Goal: Task Accomplishment & Management: Use online tool/utility

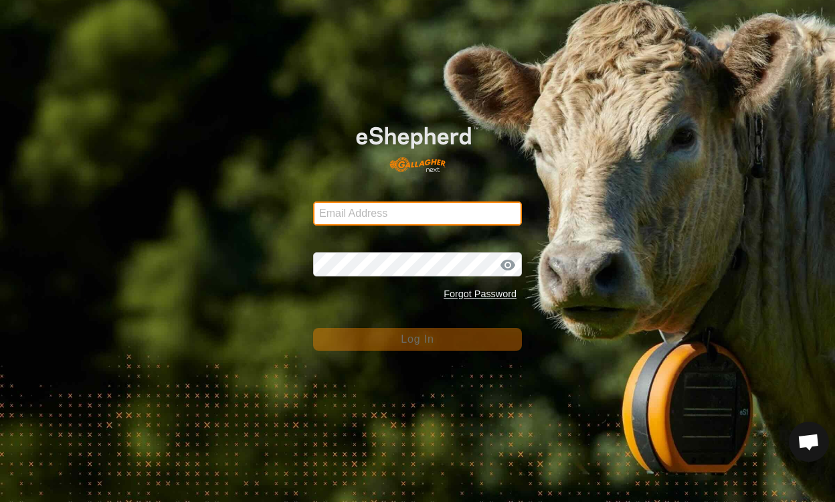
type input "[EMAIL_ADDRESS][DOMAIN_NAME]"
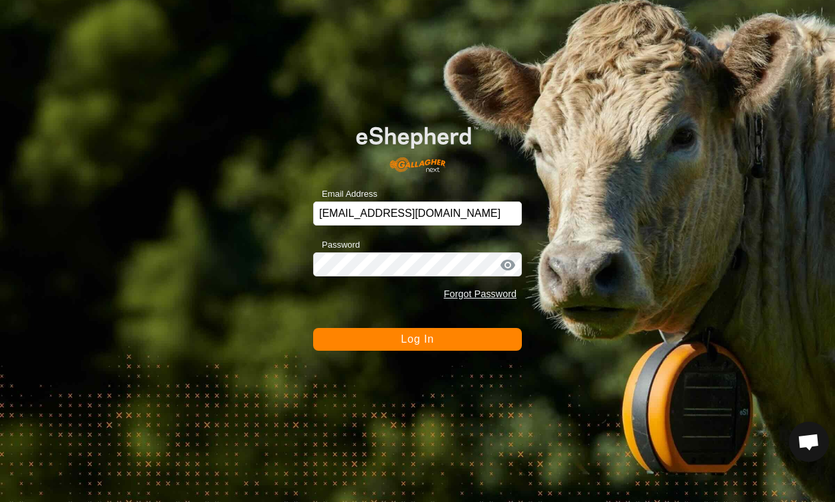
click at [459, 346] on button "Log In" at bounding box center [417, 339] width 209 height 23
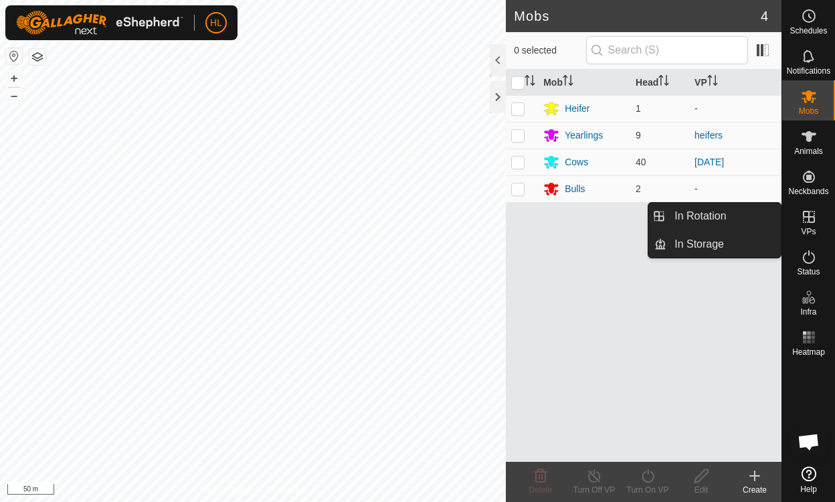
click at [808, 216] on icon at bounding box center [808, 217] width 12 height 12
click at [812, 221] on icon at bounding box center [808, 217] width 12 height 12
click at [707, 216] on link "In Rotation" at bounding box center [723, 216] width 114 height 27
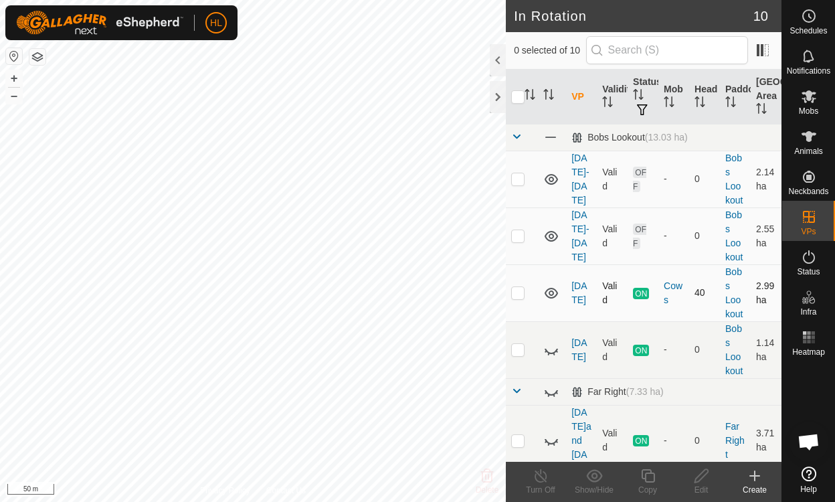
click at [550, 295] on icon at bounding box center [551, 293] width 16 height 16
click at [550, 295] on icon at bounding box center [550, 294] width 13 height 5
click at [548, 233] on icon at bounding box center [551, 236] width 16 height 16
click at [550, 182] on icon at bounding box center [551, 179] width 16 height 16
click at [520, 292] on p-checkbox at bounding box center [517, 292] width 13 height 11
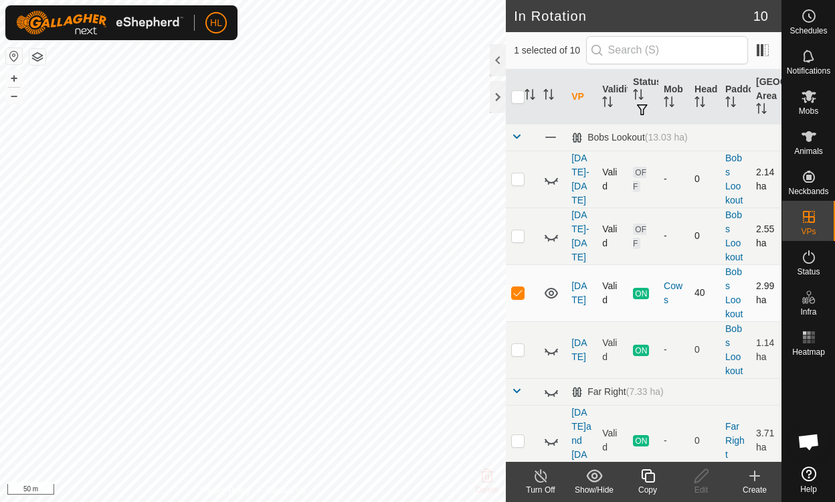
click at [518, 291] on p-checkbox at bounding box center [517, 292] width 13 height 11
checkbox input "false"
click at [581, 295] on link "[DATE]" at bounding box center [578, 292] width 15 height 25
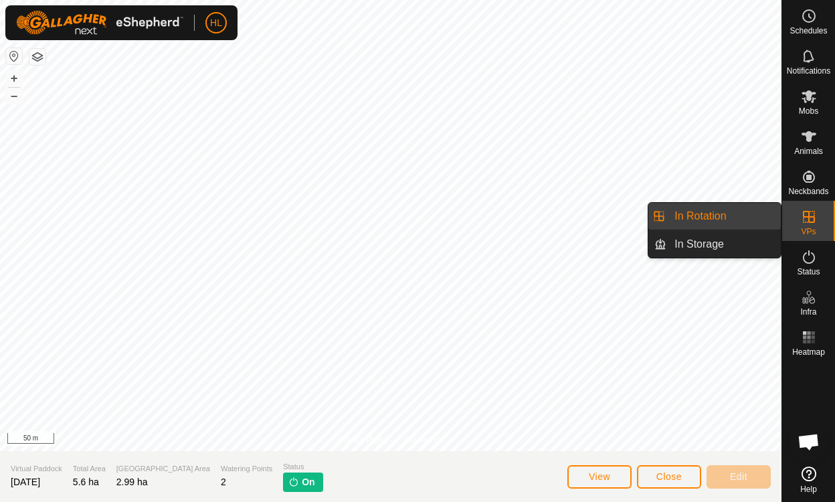
click at [810, 217] on icon at bounding box center [808, 217] width 12 height 12
click at [707, 215] on link "In Rotation" at bounding box center [723, 216] width 114 height 27
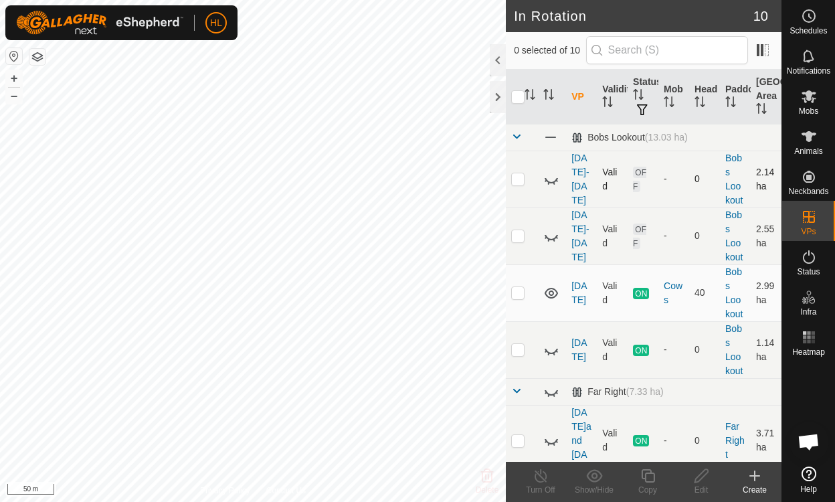
click at [521, 178] on p-checkbox at bounding box center [517, 178] width 13 height 11
click at [557, 178] on icon at bounding box center [550, 180] width 13 height 5
click at [522, 177] on p-checkbox at bounding box center [517, 178] width 13 height 11
checkbox input "false"
click at [519, 233] on p-checkbox at bounding box center [517, 235] width 13 height 11
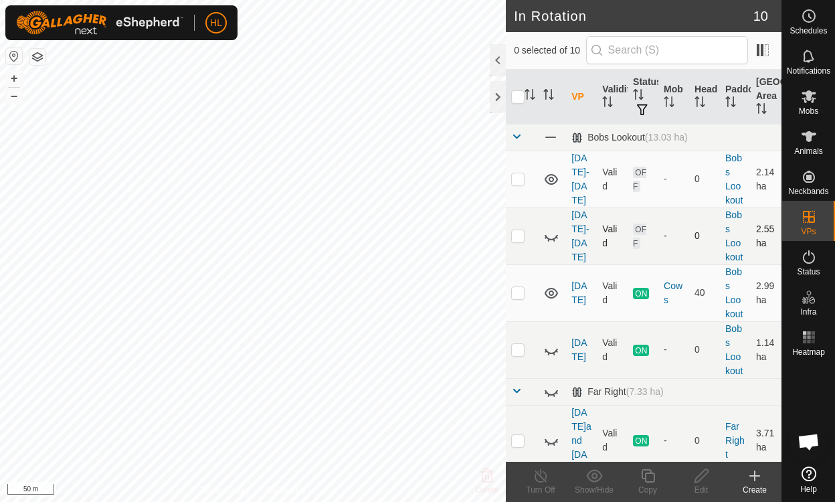
checkbox input "true"
click at [557, 179] on icon at bounding box center [550, 179] width 13 height 11
click at [553, 235] on icon at bounding box center [551, 236] width 16 height 16
click at [705, 474] on icon at bounding box center [700, 475] width 13 height 13
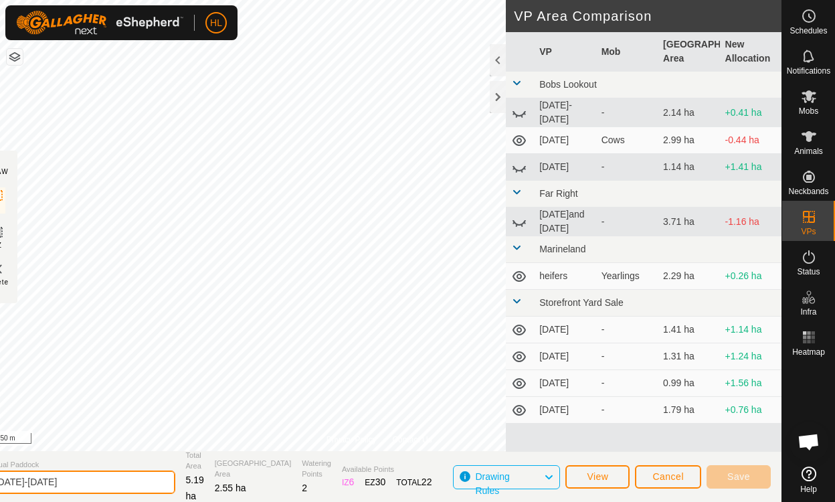
click at [80, 479] on input "[DATE]-[DATE]" at bounding box center [81, 481] width 187 height 23
type input "[DATE]-[DATE]"
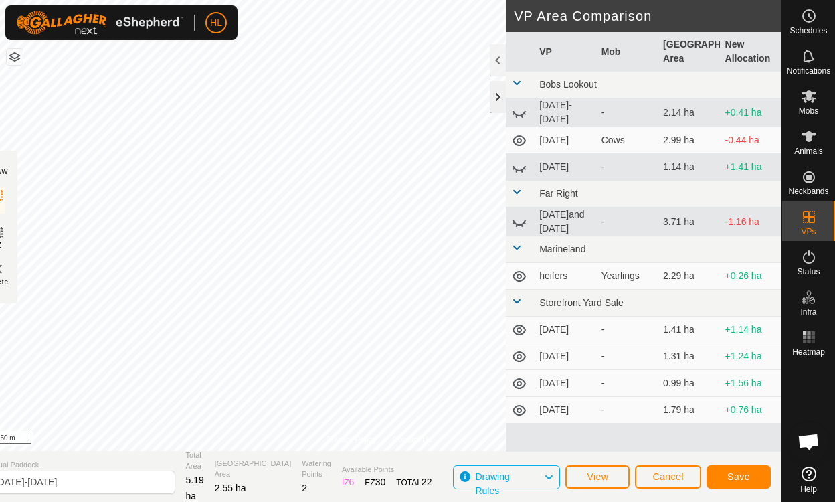
click at [491, 102] on div at bounding box center [497, 97] width 16 height 32
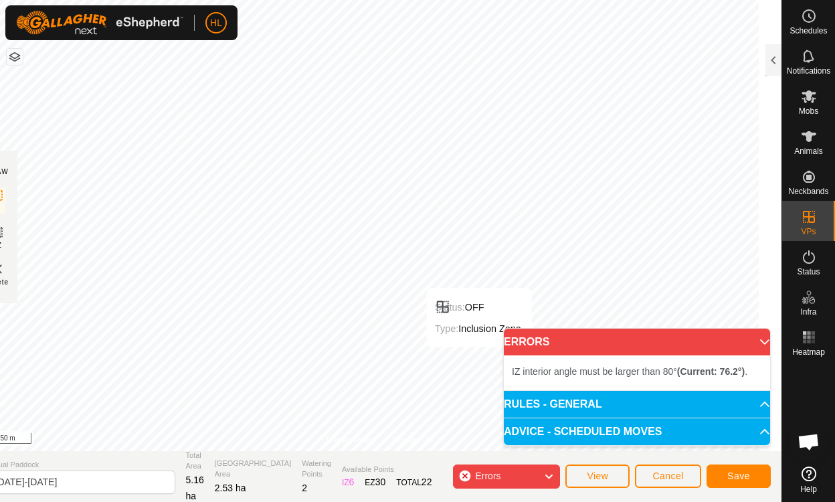
click at [511, 358] on div "IZ interior angle must be larger than 80° (Current: 76.2°) ." at bounding box center [637, 372] width 266 height 35
copy span "IZ"
click at [758, 337] on p-accordion-header "ERRORS" at bounding box center [637, 341] width 266 height 27
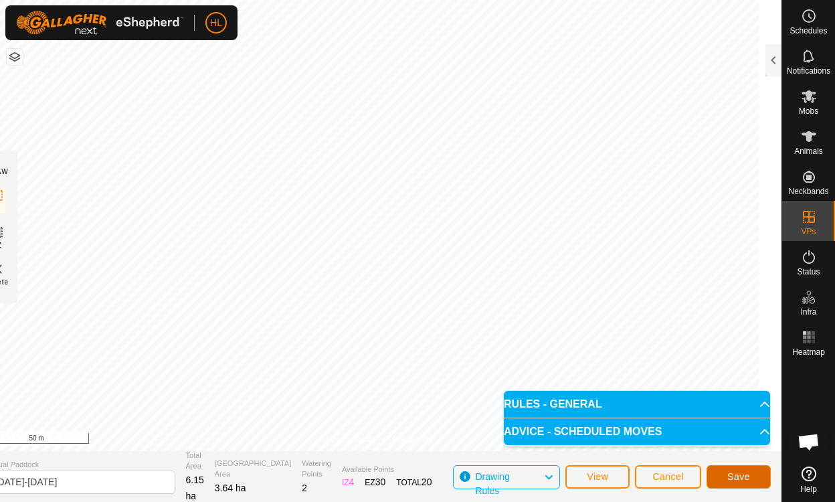
click at [731, 478] on span "Save" at bounding box center [738, 476] width 23 height 11
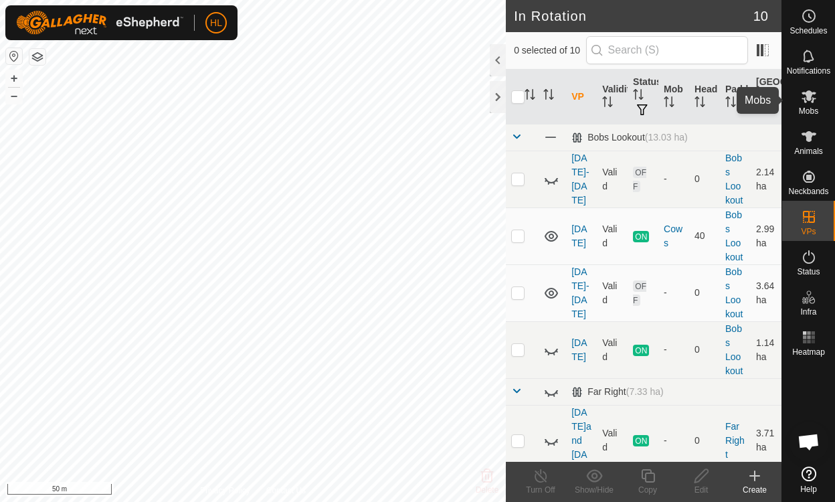
click at [808, 102] on icon at bounding box center [808, 96] width 16 height 16
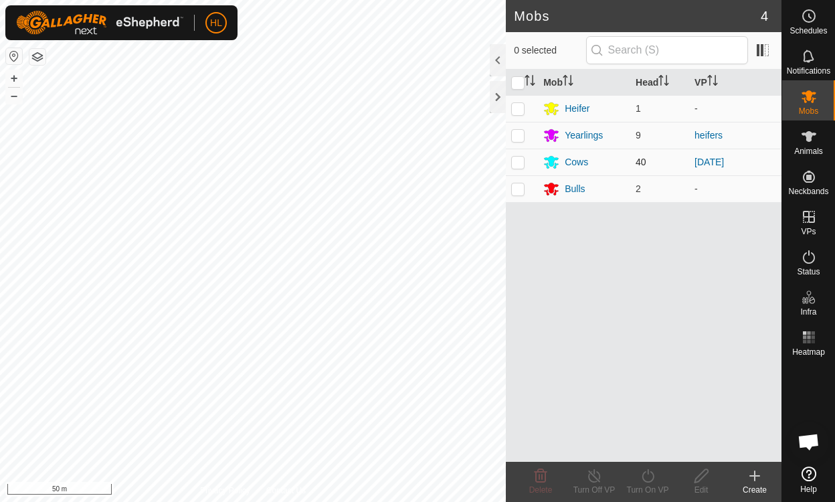
click at [517, 162] on p-checkbox at bounding box center [517, 161] width 13 height 11
checkbox input "true"
click at [643, 475] on icon at bounding box center [647, 475] width 17 height 16
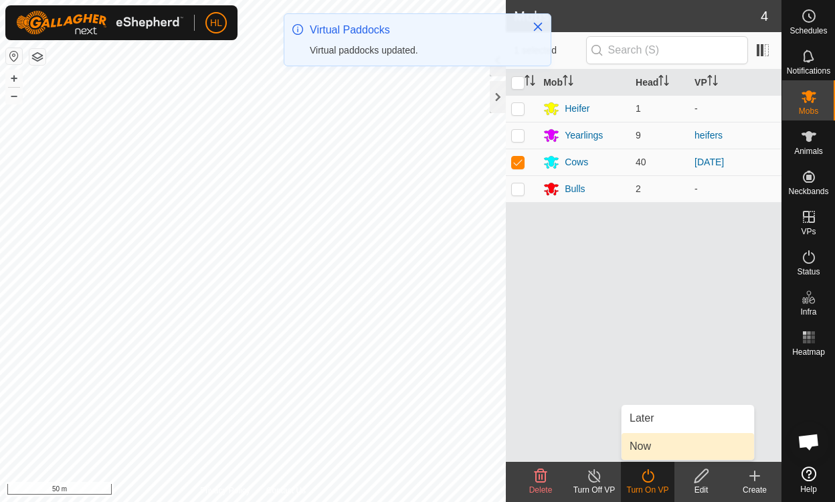
click at [658, 443] on link "Now" at bounding box center [687, 446] width 132 height 27
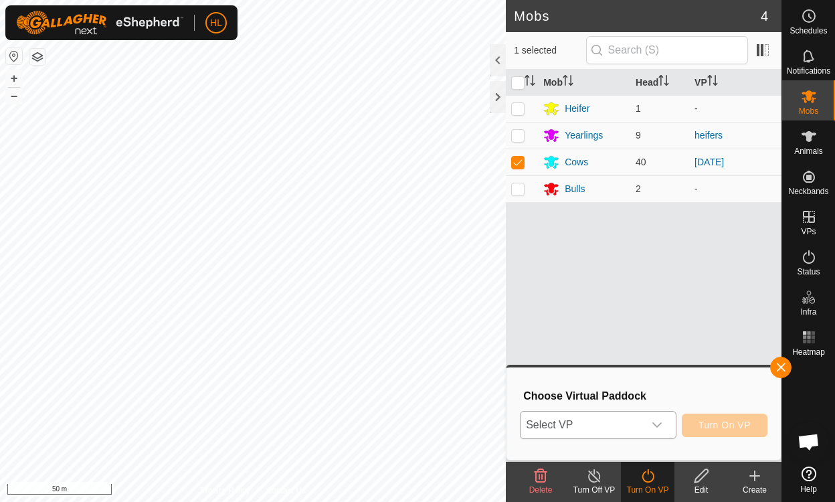
click at [661, 425] on icon "dropdown trigger" at bounding box center [656, 424] width 11 height 11
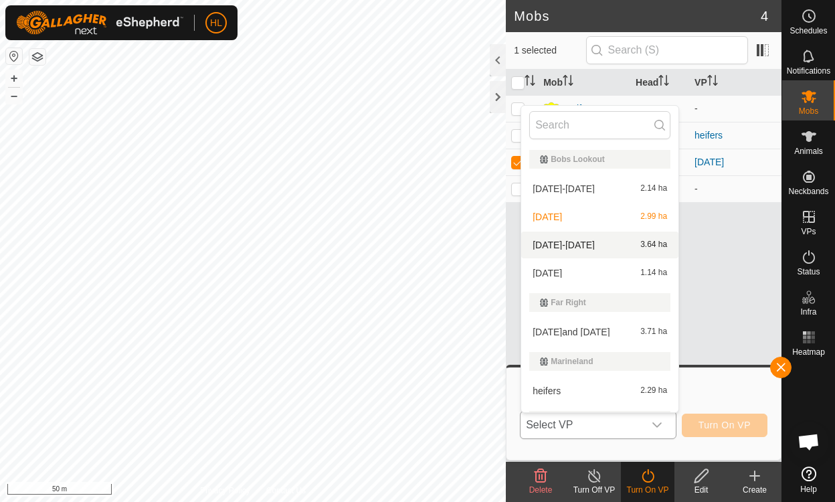
click at [603, 244] on li "[DATE]-[DATE] 3.64 ha" at bounding box center [599, 244] width 157 height 27
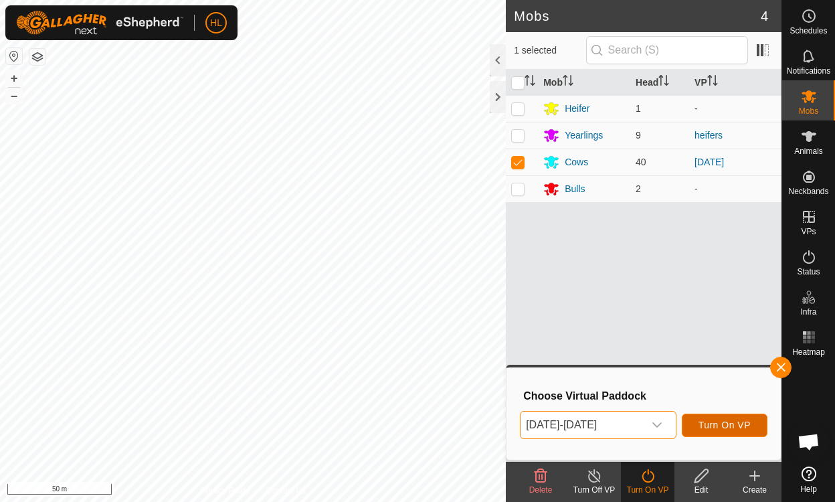
click at [738, 427] on span "Turn On VP" at bounding box center [724, 424] width 52 height 11
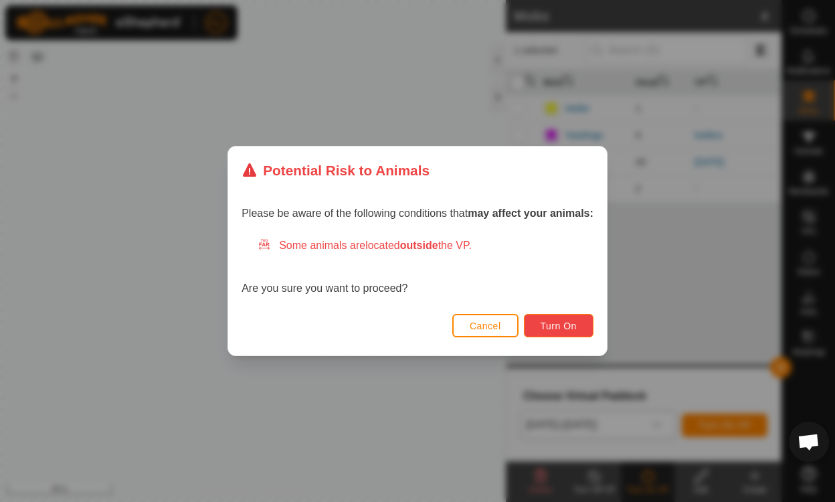
click at [571, 322] on span "Turn On" at bounding box center [558, 325] width 36 height 11
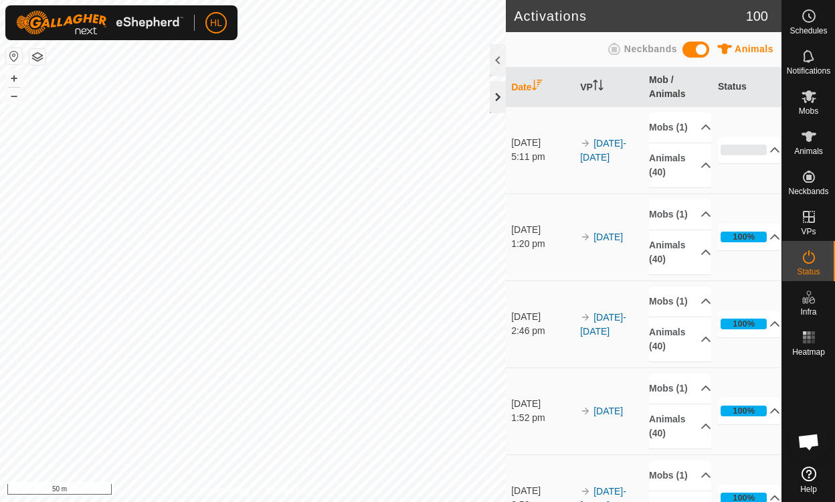
click at [500, 94] on div at bounding box center [497, 97] width 16 height 32
